Goal: Task Accomplishment & Management: Use online tool/utility

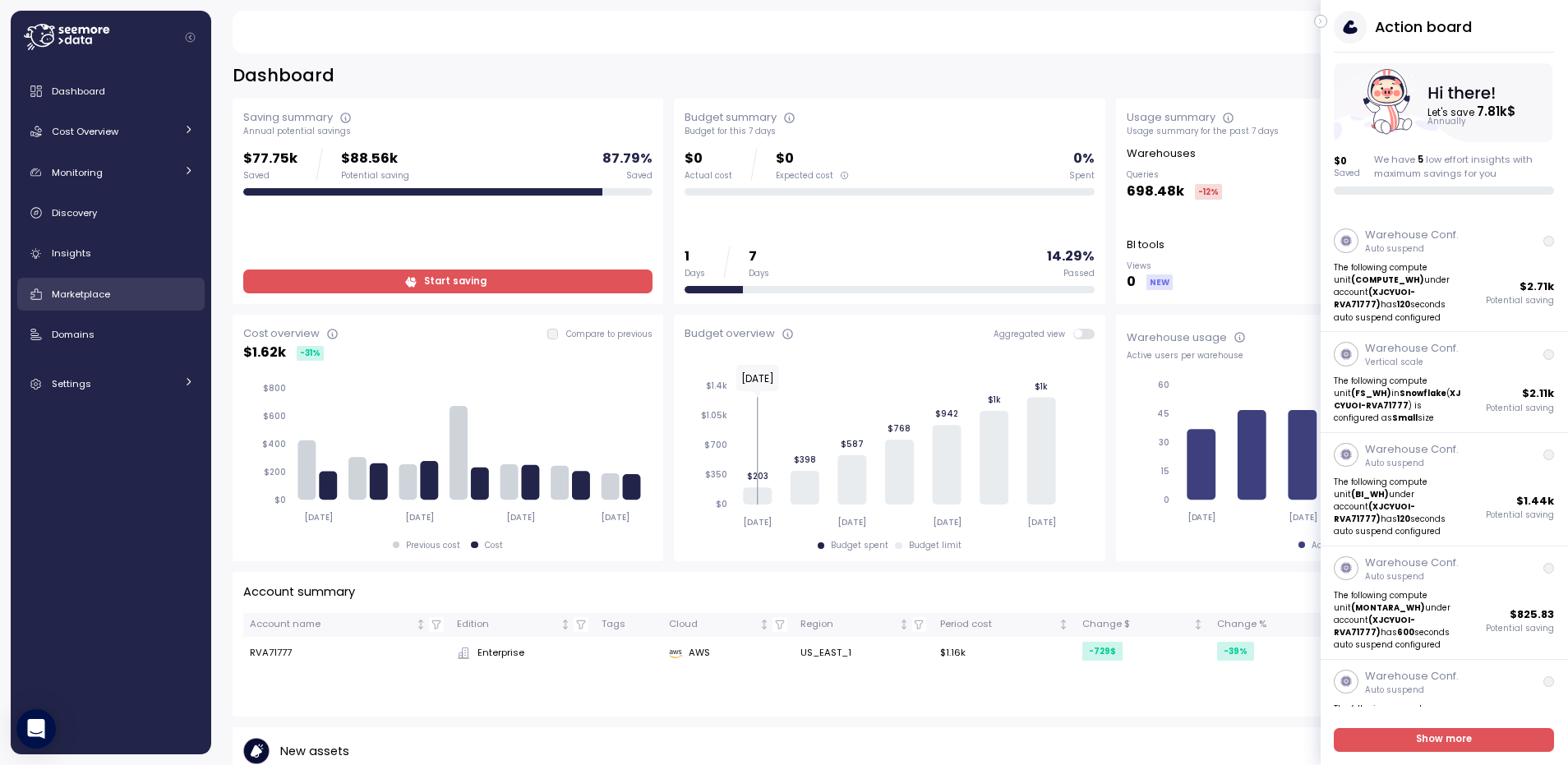
click at [97, 290] on span "Marketplace" at bounding box center [81, 294] width 58 height 13
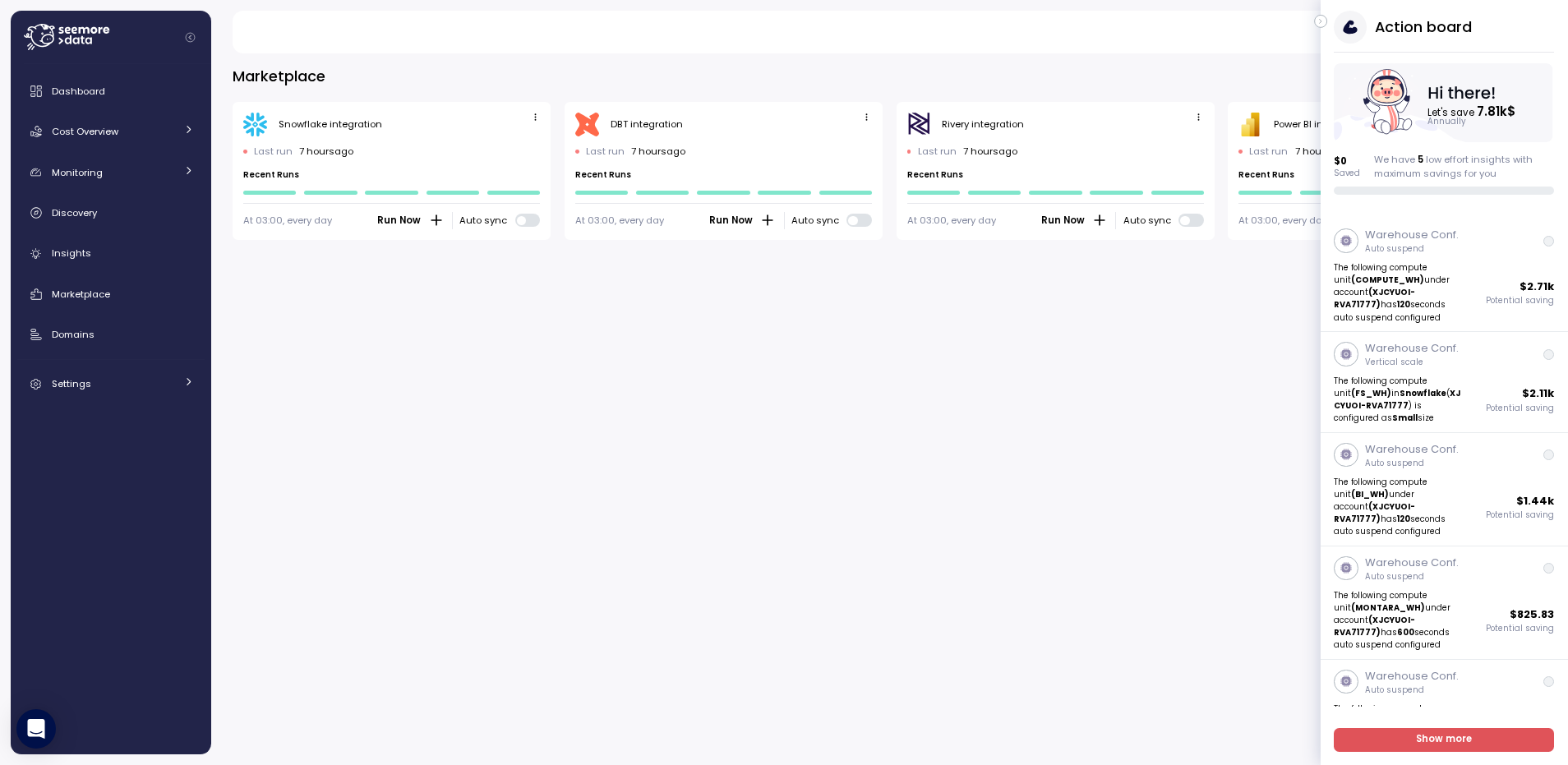
click at [1319, 20] on icon "button" at bounding box center [1321, 22] width 7 height 20
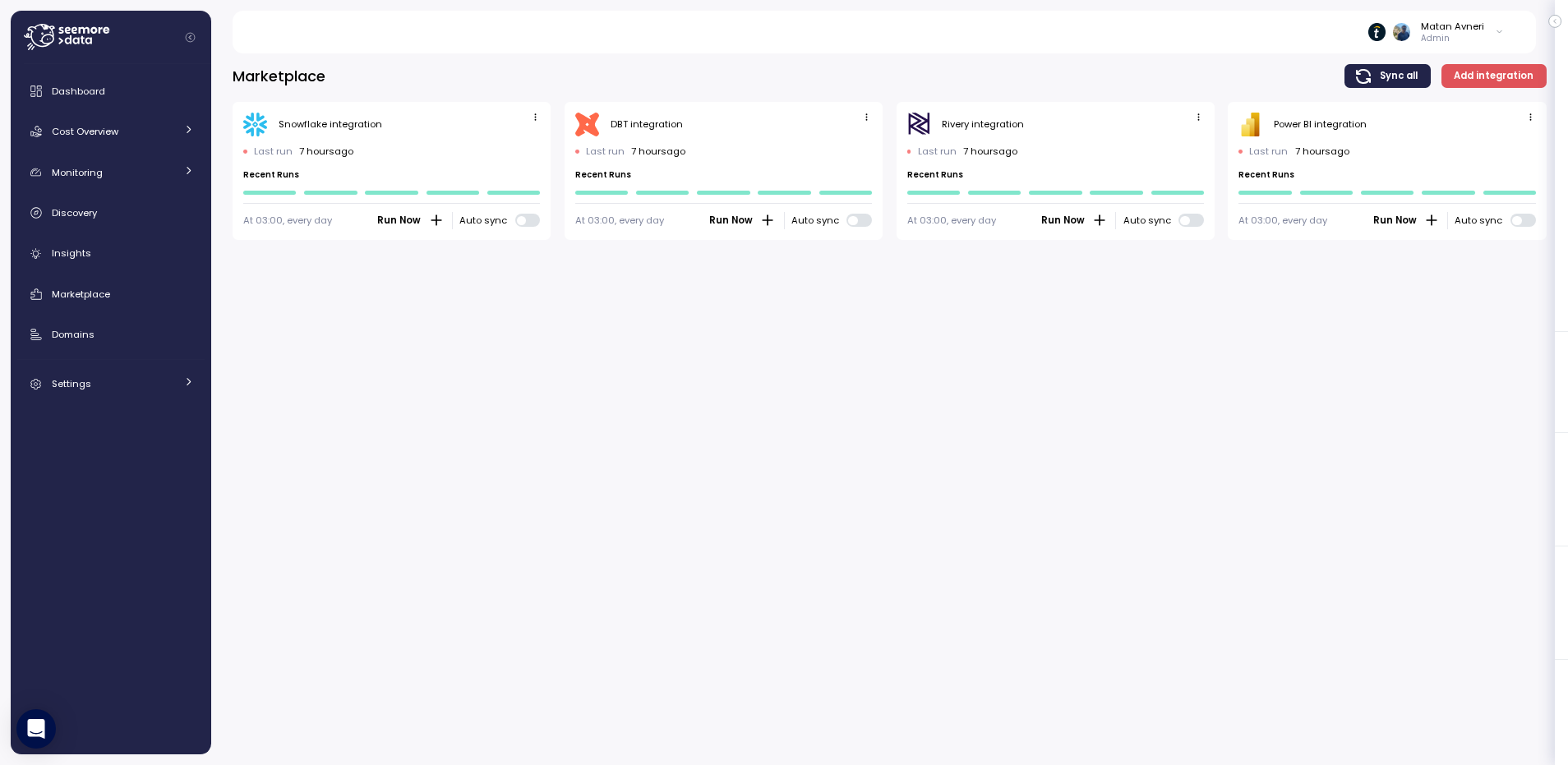
click at [1525, 117] on icon "button" at bounding box center [1531, 117] width 11 height 11
click at [1507, 150] on div "Edit" at bounding box center [1513, 148] width 29 height 15
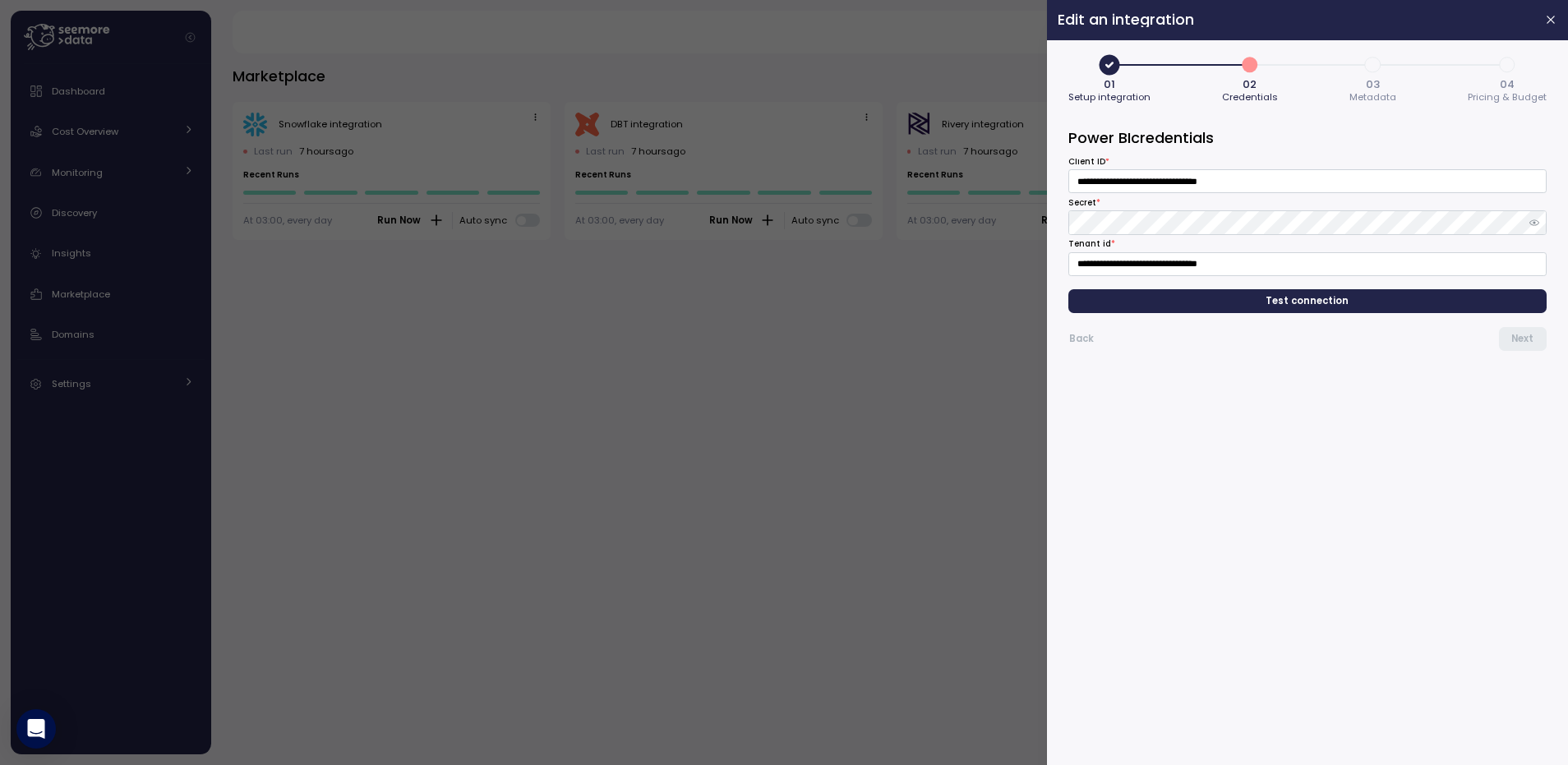
click at [1300, 310] on span "Test connection" at bounding box center [1308, 301] width 83 height 22
click at [1515, 344] on span "Next" at bounding box center [1522, 339] width 22 height 22
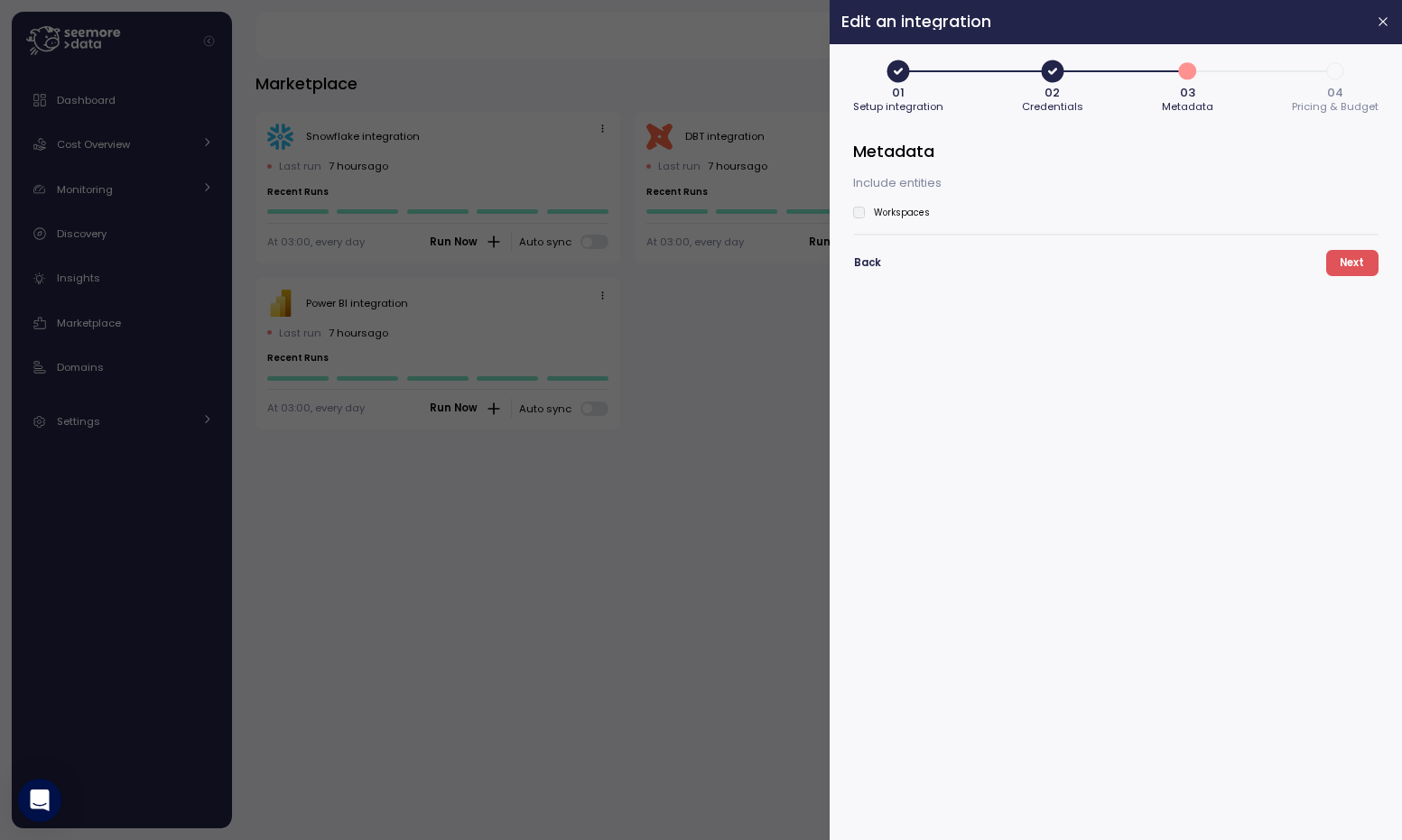
click at [626, 408] on div at bounding box center [701, 420] width 1402 height 840
